Goal: Task Accomplishment & Management: Use online tool/utility

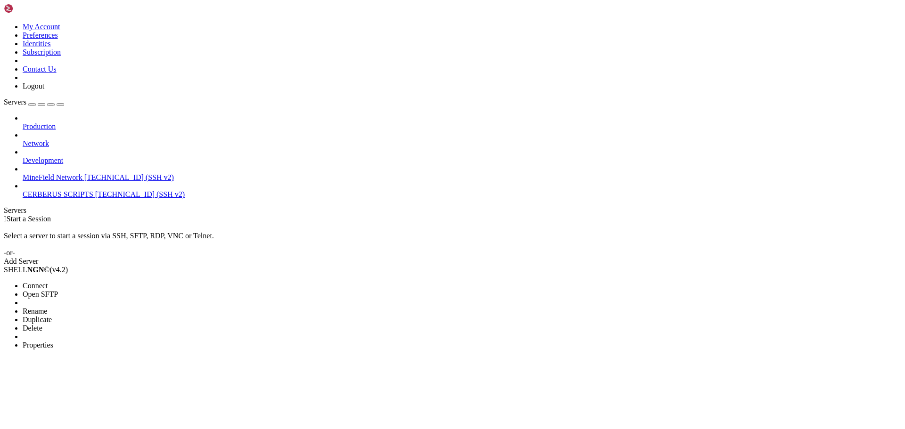
click at [58, 290] on span "Open SFTP" at bounding box center [40, 294] width 35 height 8
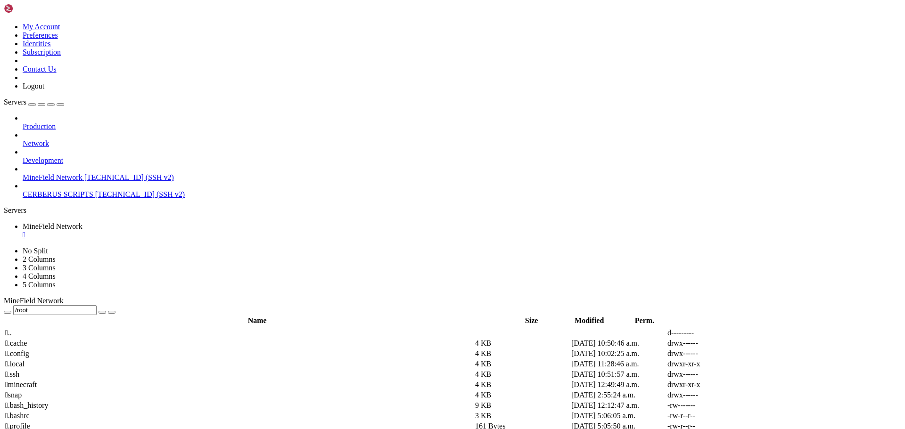
click at [37, 381] on span " minecraft" at bounding box center [21, 385] width 32 height 8
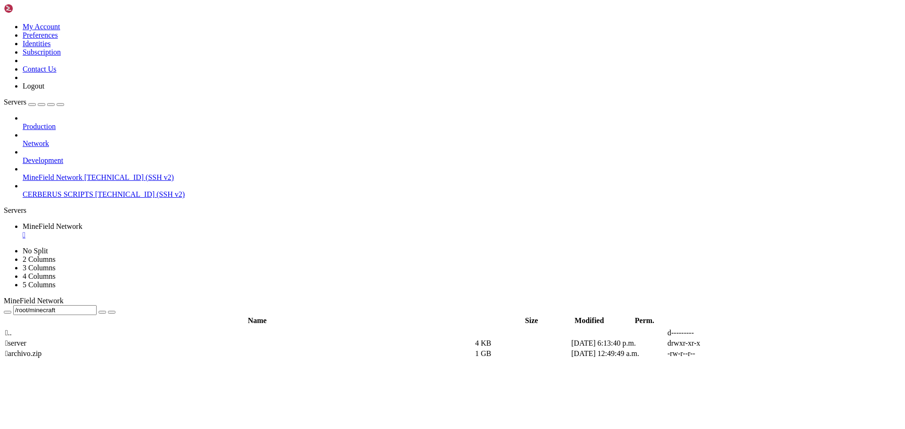
click at [26, 339] on span " server" at bounding box center [15, 343] width 21 height 8
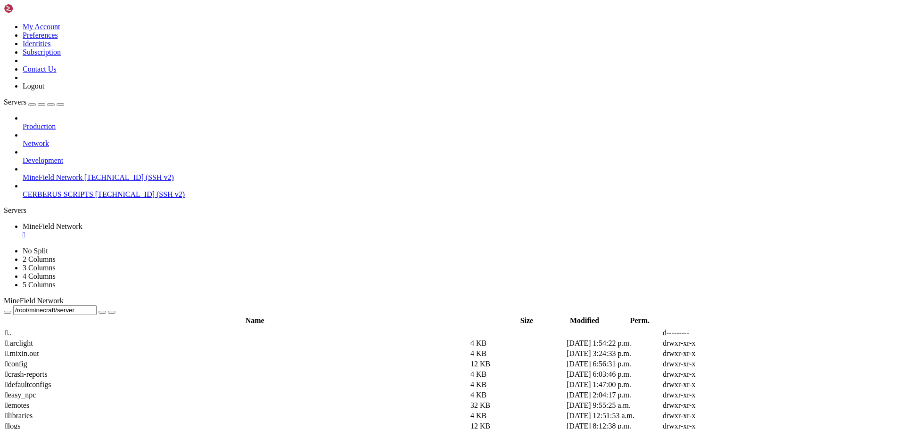
drag, startPoint x: 238, startPoint y: 32, endPoint x: 144, endPoint y: 26, distance: 94.4
click at [97, 305] on input "/root/minecraft/server" at bounding box center [54, 310] width 83 height 10
click at [12, 329] on span " .." at bounding box center [8, 333] width 7 height 8
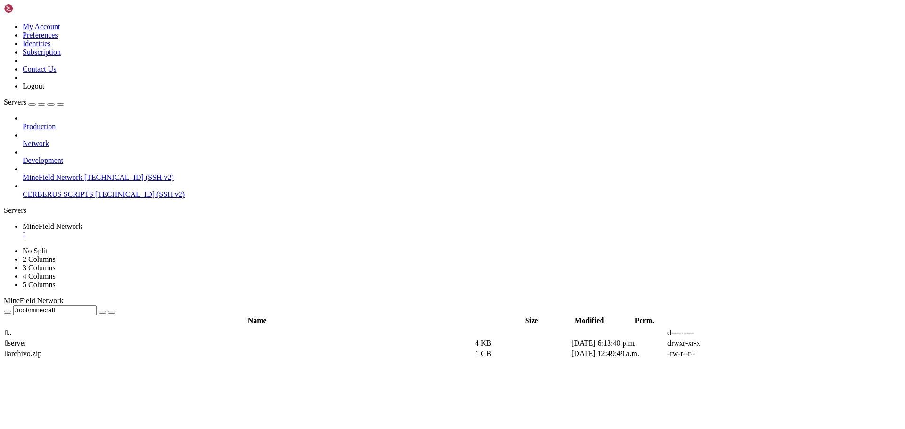
click at [12, 329] on span " .." at bounding box center [8, 333] width 7 height 8
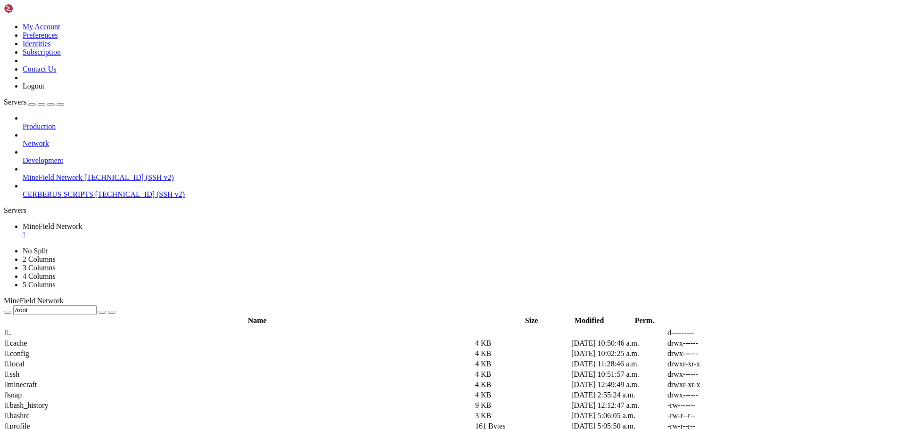
click at [12, 329] on span " .." at bounding box center [8, 333] width 7 height 8
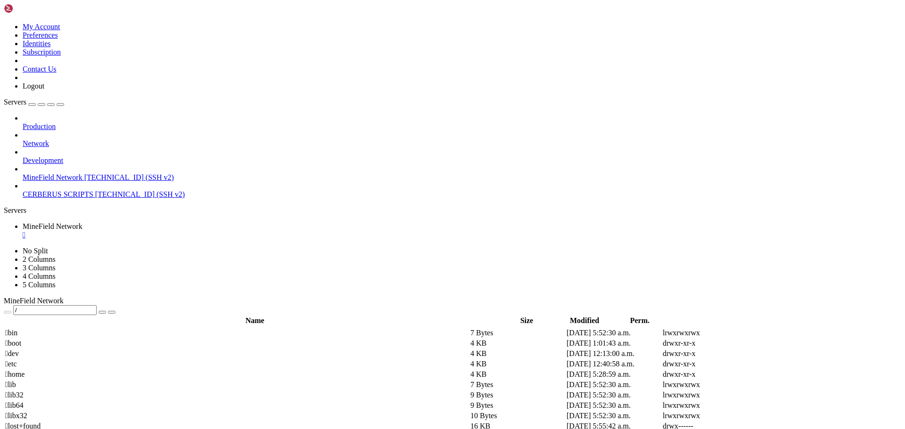
scroll to position [131, 0]
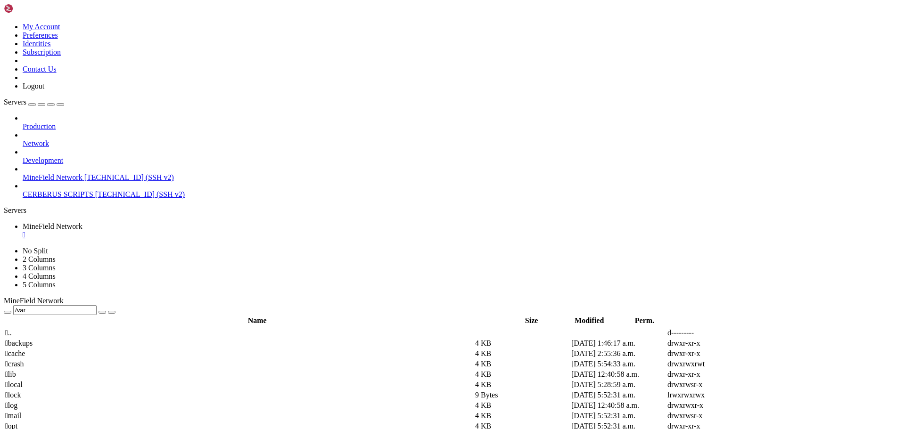
scroll to position [0, 0]
click at [16, 370] on span " lib" at bounding box center [10, 374] width 11 height 8
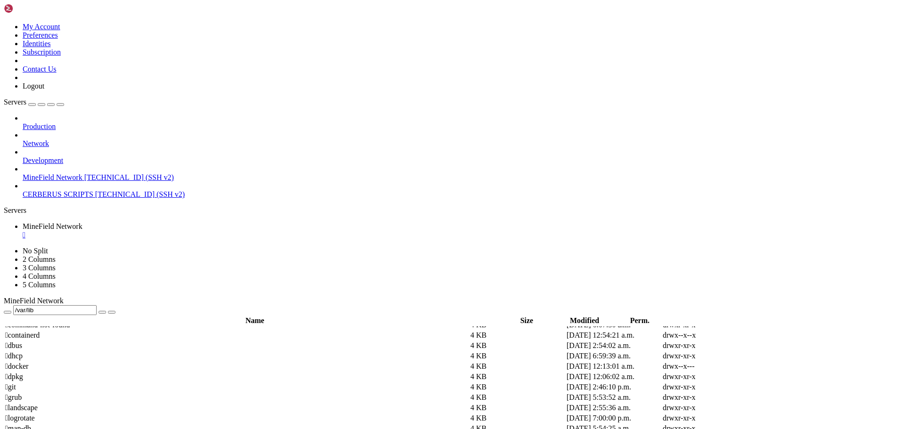
scroll to position [283, 0]
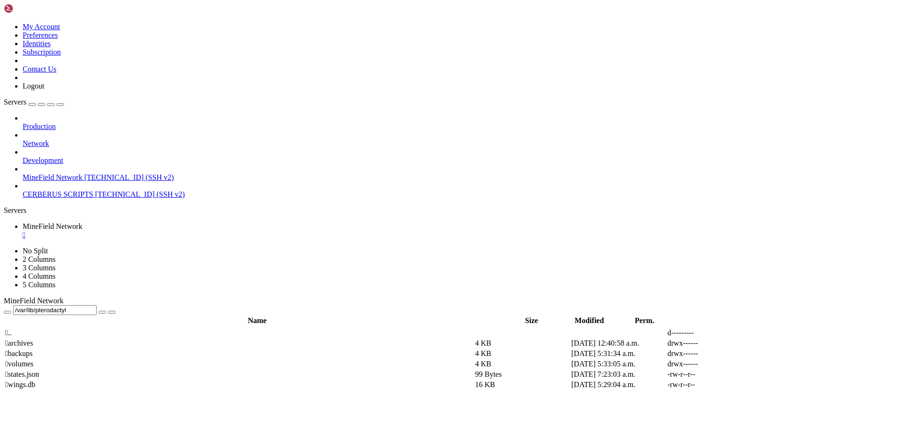
scroll to position [0, 0]
click at [33, 360] on span " volumes" at bounding box center [19, 364] width 28 height 8
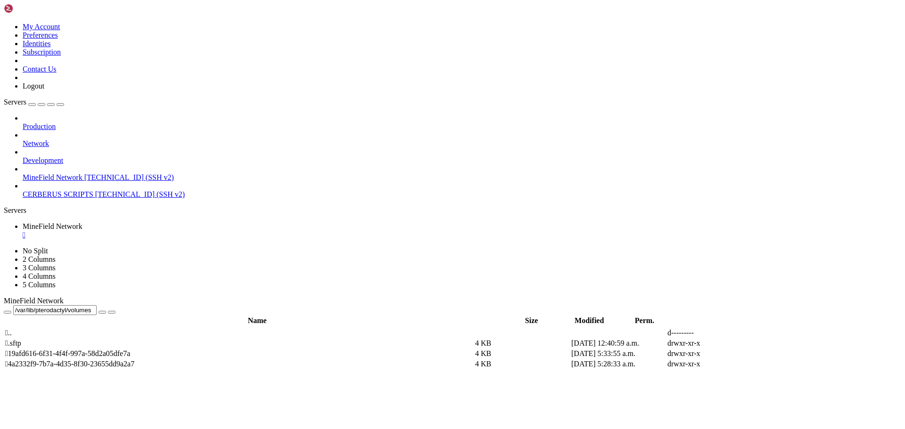
click at [130, 350] on span " 19afd616-6f31-4f4f-997a-58d2a05dfe7a" at bounding box center [67, 354] width 125 height 8
type input "/var/lib/pterodactyl/volumes/19afd616-6f31-4f4f-997a-58d2a05dfe7a"
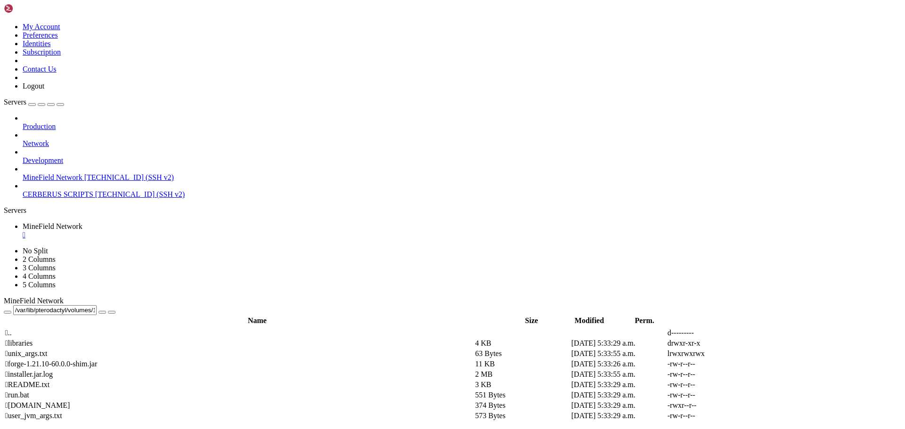
click at [97, 305] on input "/var/lib/pterodactyl/volumes/19afd616-6f31-4f4f-997a-58d2a05dfe7a" at bounding box center [54, 310] width 83 height 10
drag, startPoint x: 403, startPoint y: 35, endPoint x: 108, endPoint y: 33, distance: 294.9
click at [108, 33] on div "My Account Preferences Identities Subscription Contact Us Logout Servers Produc…" at bounding box center [452, 376] width 897 height 744
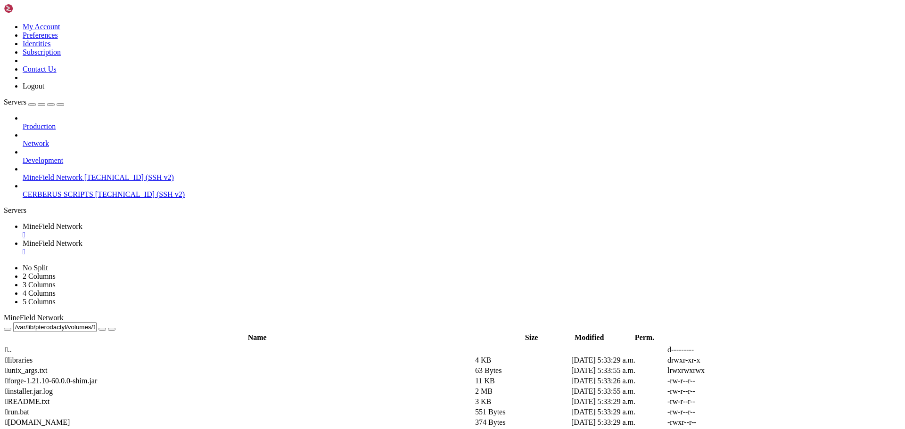
click at [167, 222] on link "MineField Network " at bounding box center [462, 230] width 878 height 17
click at [102, 329] on div "submit" at bounding box center [102, 329] width 0 height 0
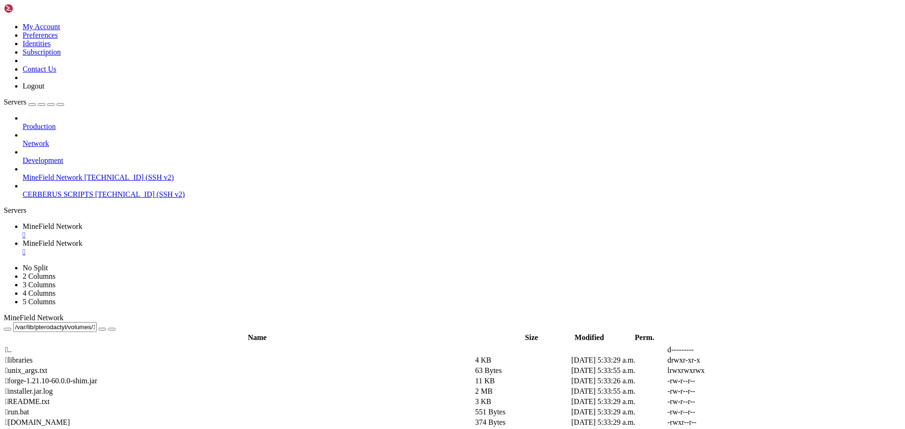
click at [102, 329] on div "submit" at bounding box center [102, 329] width 0 height 0
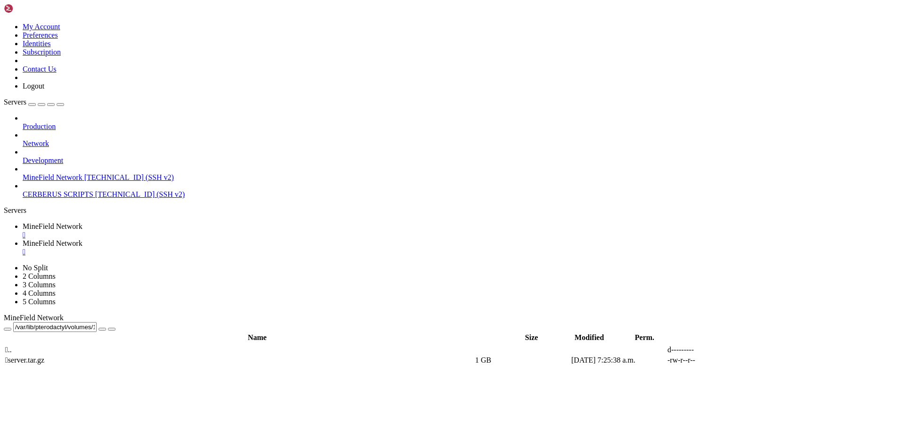
click at [102, 329] on div "submit" at bounding box center [102, 329] width 0 height 0
click at [245, 239] on link "MineField Network " at bounding box center [462, 247] width 878 height 17
drag, startPoint x: 245, startPoint y: 1084, endPoint x: 217, endPoint y: 1096, distance: 31.2
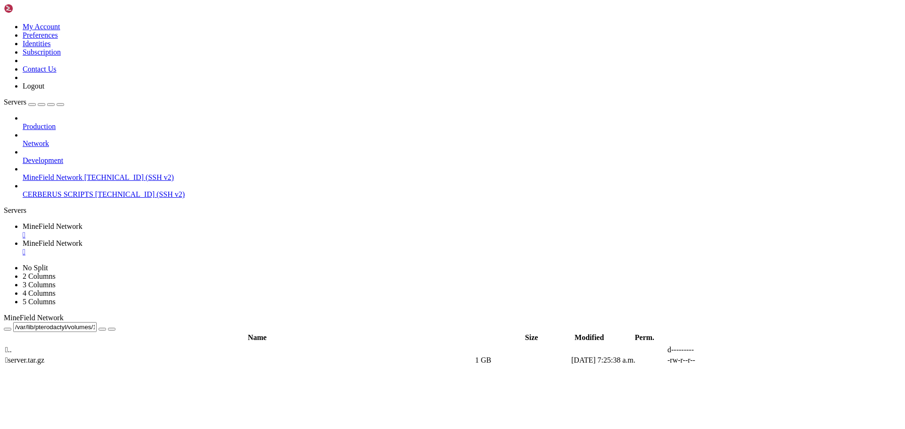
scroll to position [103427, 0]
click at [82, 222] on span "MineField Network" at bounding box center [53, 226] width 60 height 8
click at [102, 329] on div "submit" at bounding box center [102, 329] width 0 height 0
drag, startPoint x: 155, startPoint y: 105, endPoint x: 148, endPoint y: 96, distance: 11.4
click at [148, 356] on td " server.tar.gz" at bounding box center [239, 360] width 469 height 9
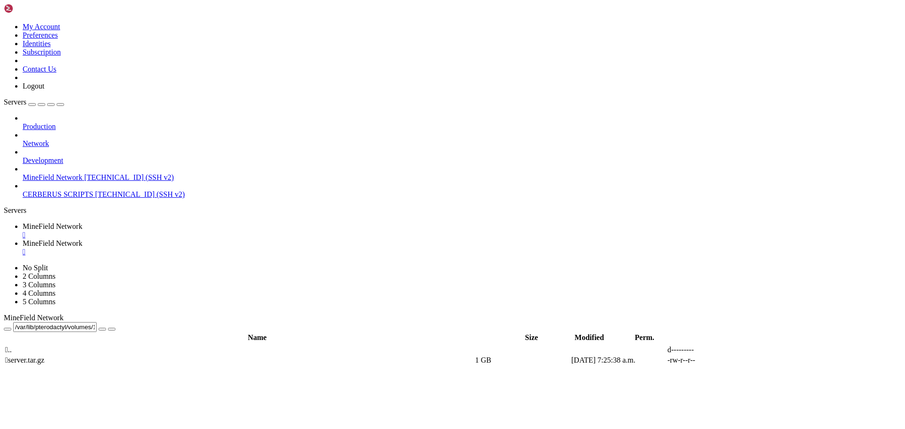
click at [23, 239] on icon at bounding box center [23, 243] width 0 height 8
drag, startPoint x: 212, startPoint y: 1179, endPoint x: 54, endPoint y: 1095, distance: 178.5
